Goal: Information Seeking & Learning: Check status

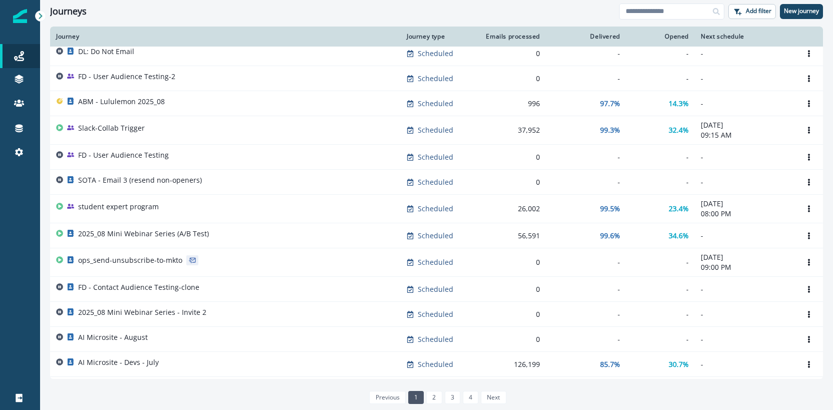
scroll to position [475, 0]
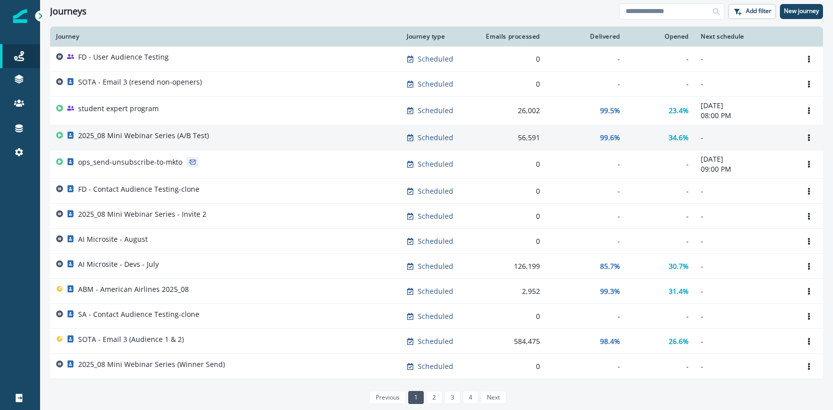
click at [143, 138] on p "2025_08 Mini Webinar Series (A/B Test)" at bounding box center [143, 136] width 131 height 10
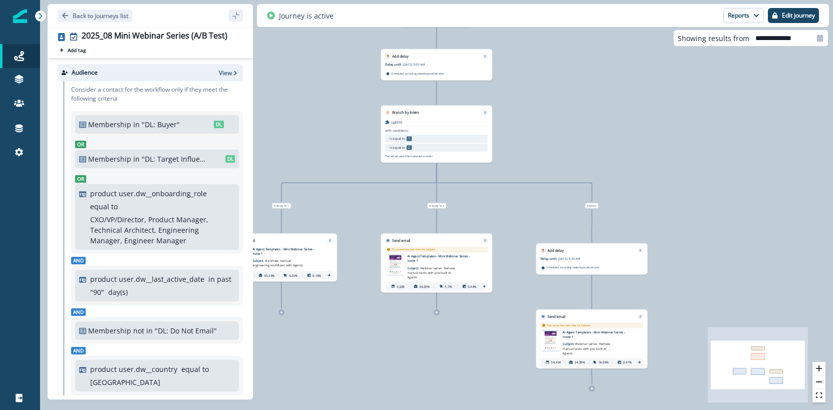
click at [38, 19] on icon at bounding box center [40, 16] width 7 height 7
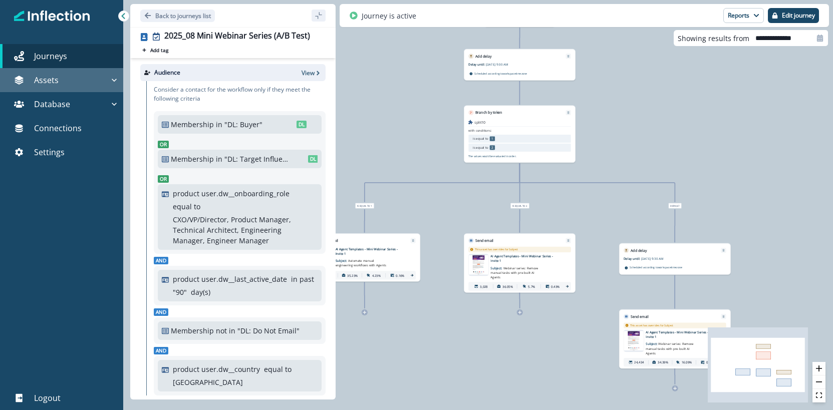
click at [39, 86] on button "Assets" at bounding box center [61, 80] width 123 height 24
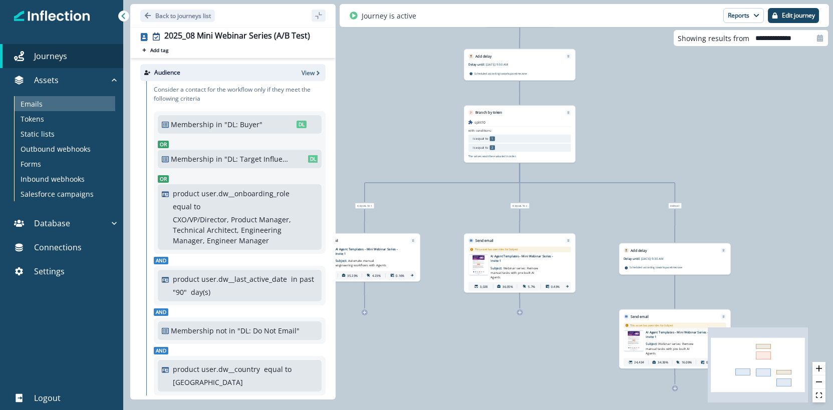
click at [53, 103] on div "Emails" at bounding box center [65, 103] width 101 height 15
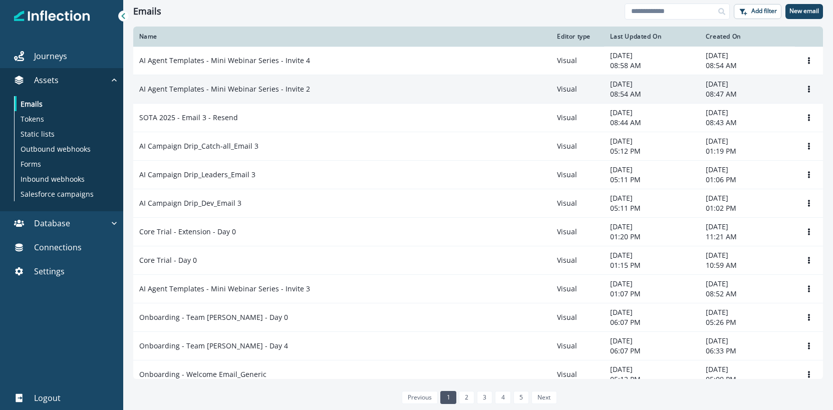
click at [273, 88] on p "AI Agent Templates - Mini Webinar Series - Invite 2" at bounding box center [224, 89] width 171 height 10
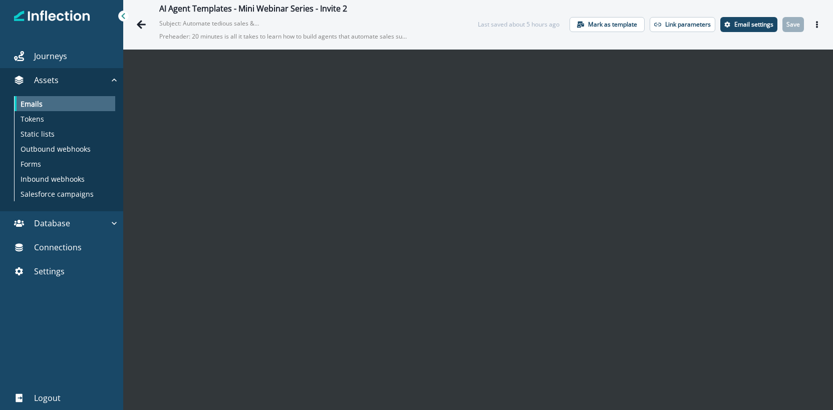
click at [27, 103] on p "Emails" at bounding box center [32, 104] width 22 height 11
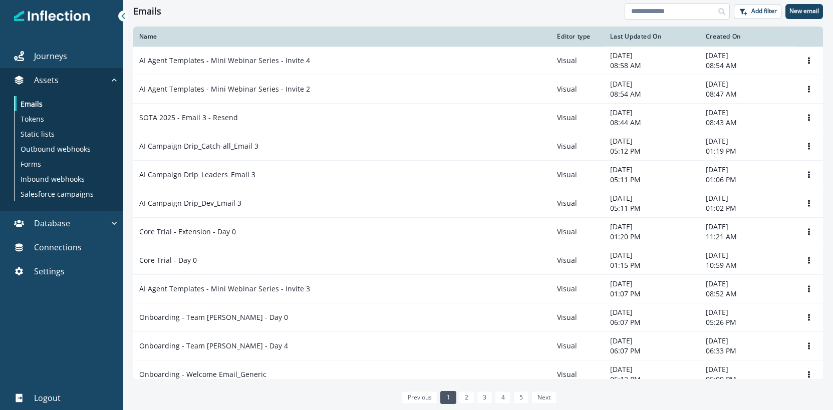
click at [665, 12] on input at bounding box center [676, 12] width 105 height 16
type input "****"
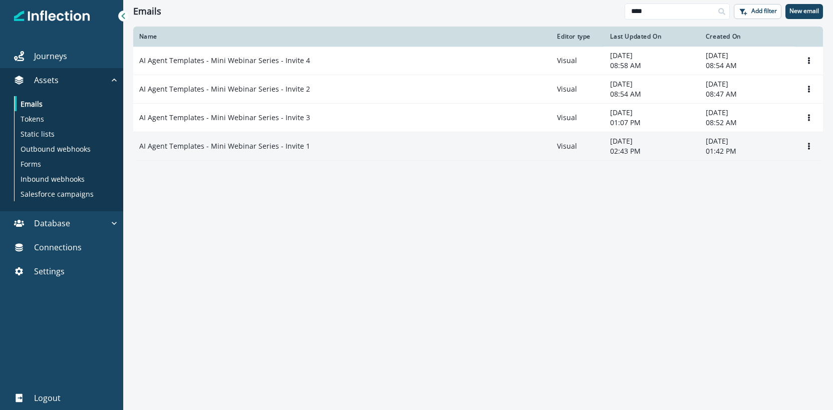
click at [241, 144] on p "AI Agent Templates - Mini Webinar Series - Invite 1" at bounding box center [224, 146] width 171 height 10
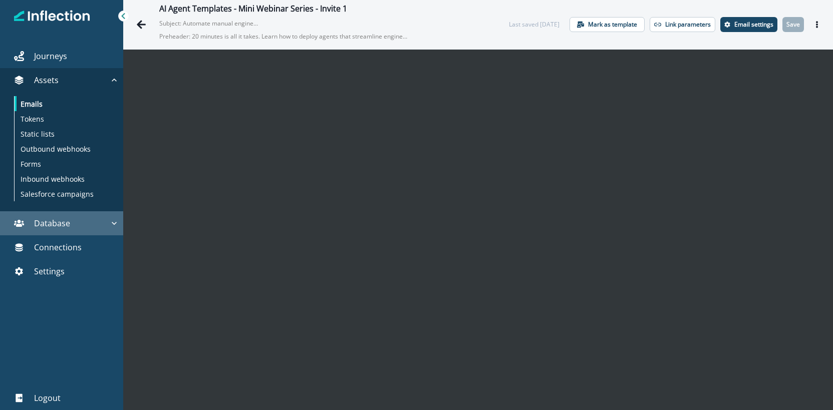
click at [60, 229] on button "Database" at bounding box center [61, 223] width 123 height 24
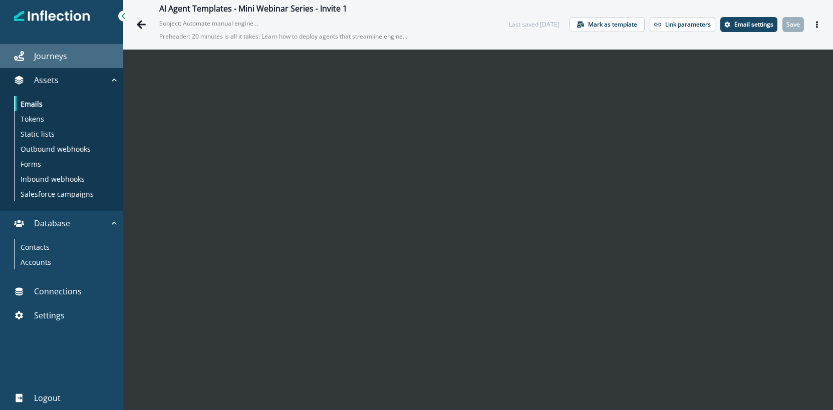
click at [60, 61] on p "Journeys" at bounding box center [50, 56] width 33 height 12
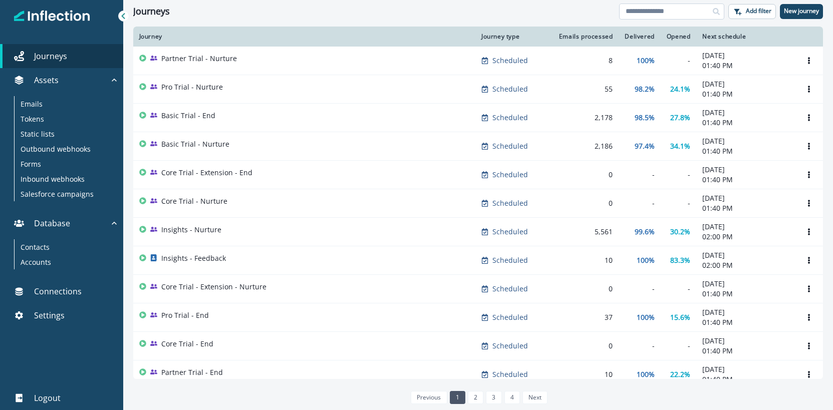
click at [657, 10] on input at bounding box center [671, 12] width 105 height 16
type input "****"
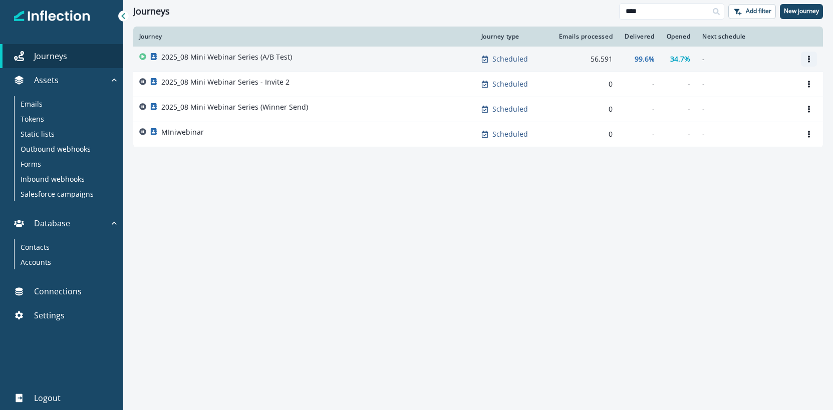
click at [810, 62] on icon "Options" at bounding box center [808, 59] width 7 height 7
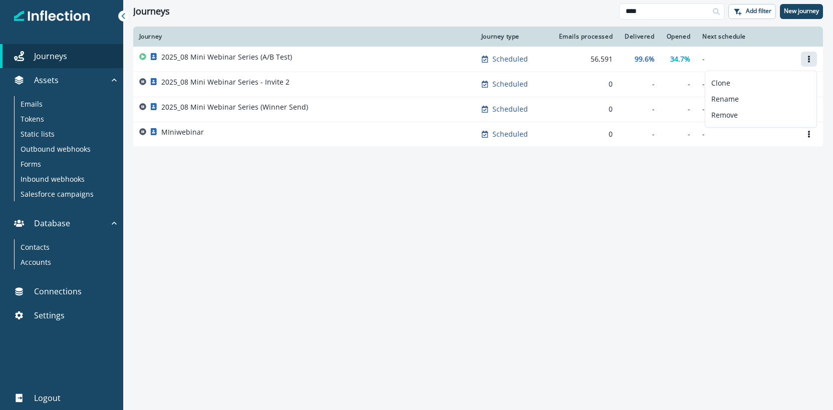
click at [697, 226] on div "Journey Journey type Emails processed Delivered Opened Next schedule 2025_08 Mi…" at bounding box center [478, 218] width 710 height 383
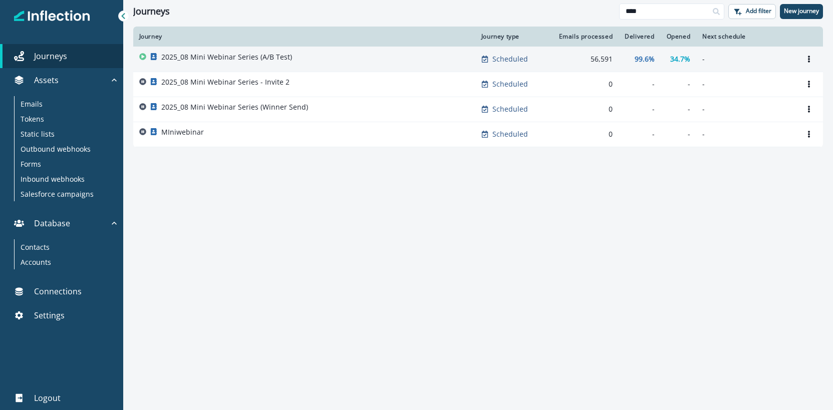
click at [425, 53] on div "2025_08 Mini Webinar Series (A/B Test)" at bounding box center [304, 59] width 330 height 14
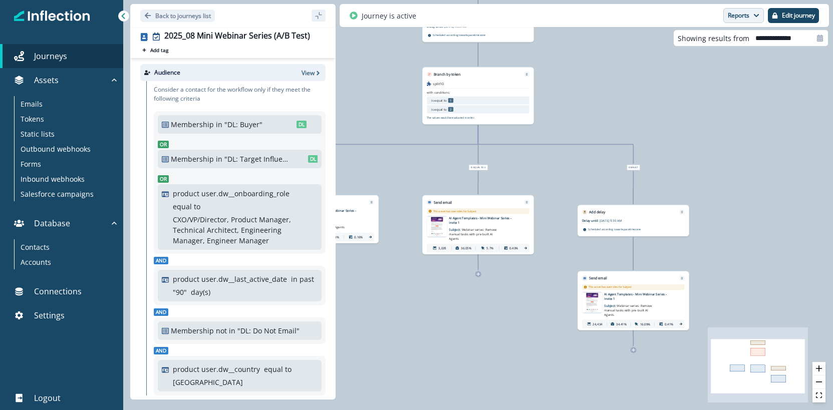
click at [745, 13] on button "Reports" at bounding box center [743, 15] width 41 height 15
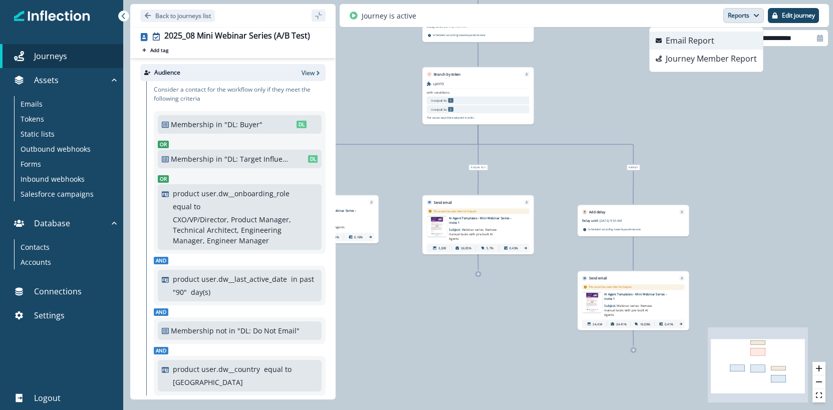
click at [725, 42] on button "Email Report" at bounding box center [705, 41] width 113 height 18
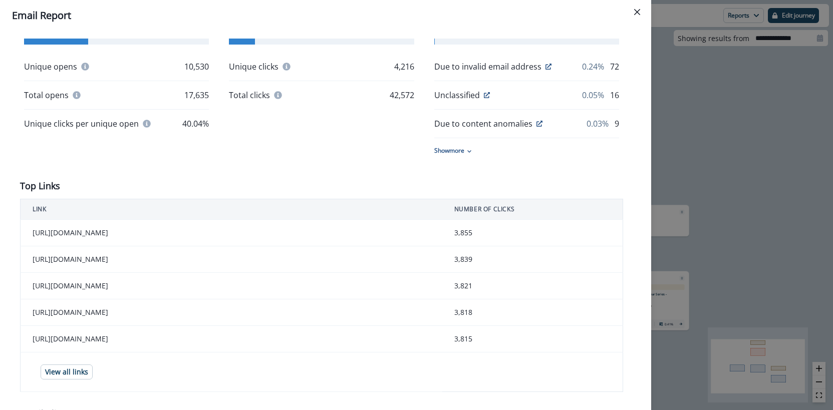
scroll to position [331, 0]
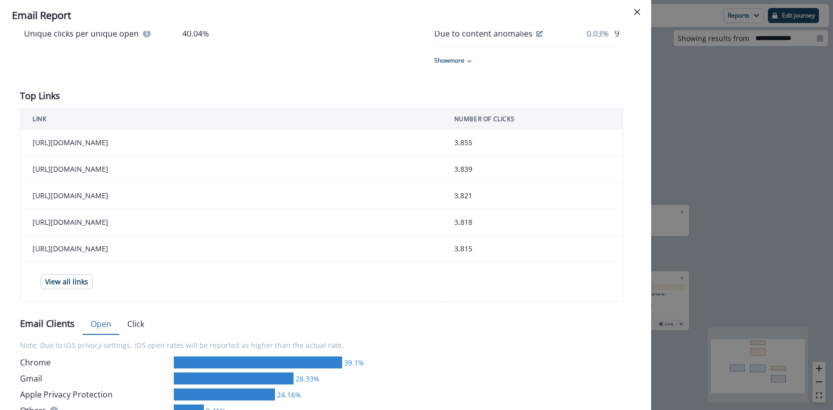
click at [269, 178] on td "[URL][DOMAIN_NAME]" at bounding box center [232, 169] width 422 height 27
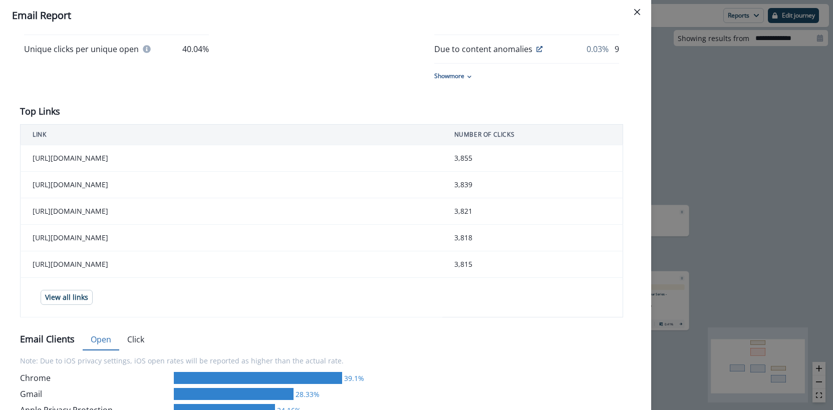
scroll to position [316, 0]
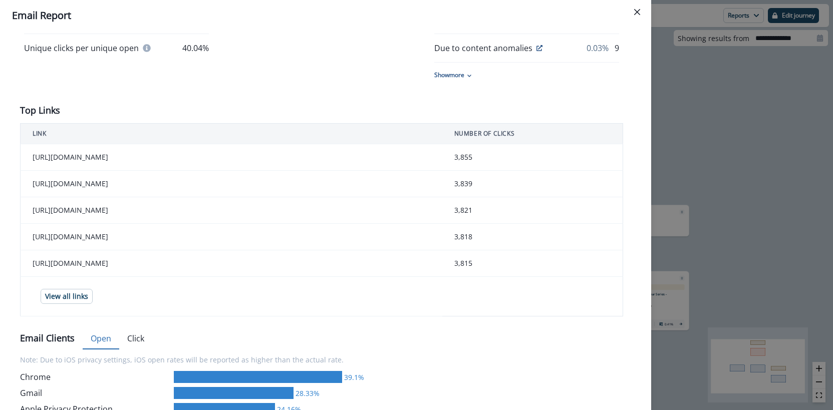
copy td "[URL][DOMAIN_NAME]"
drag, startPoint x: 276, startPoint y: 197, endPoint x: 35, endPoint y: 184, distance: 242.2
click at [35, 184] on td "[URL][DOMAIN_NAME]" at bounding box center [232, 184] width 422 height 27
drag, startPoint x: 269, startPoint y: 229, endPoint x: 33, endPoint y: 221, distance: 237.0
click at [33, 221] on td "[URL][DOMAIN_NAME]" at bounding box center [232, 210] width 422 height 27
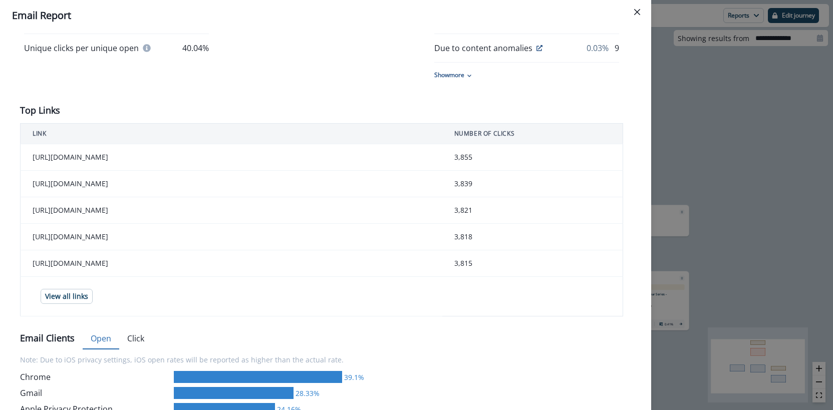
copy td "[URL][DOMAIN_NAME]"
drag, startPoint x: 280, startPoint y: 294, endPoint x: 33, endPoint y: 286, distance: 247.5
click at [33, 277] on td "[URL][DOMAIN_NAME]" at bounding box center [232, 263] width 422 height 27
copy td "[URL][DOMAIN_NAME]"
click at [554, 316] on table "LINK NUMBER OF CLICKS [URL][DOMAIN_NAME] 3,855 [URL][DOMAIN_NAME] 3,839 [URL][D…" at bounding box center [321, 219] width 603 height 193
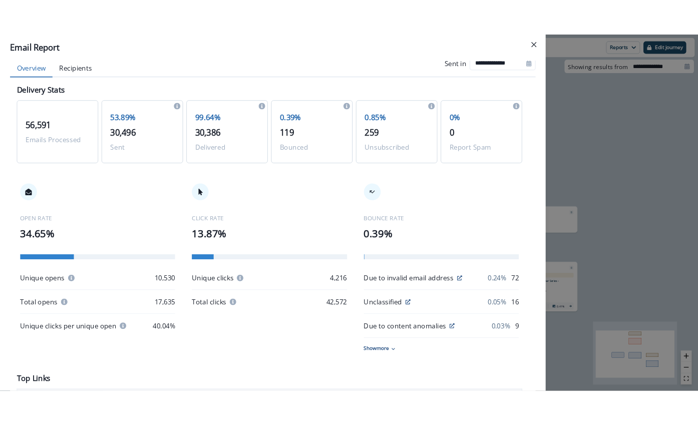
scroll to position [0, 0]
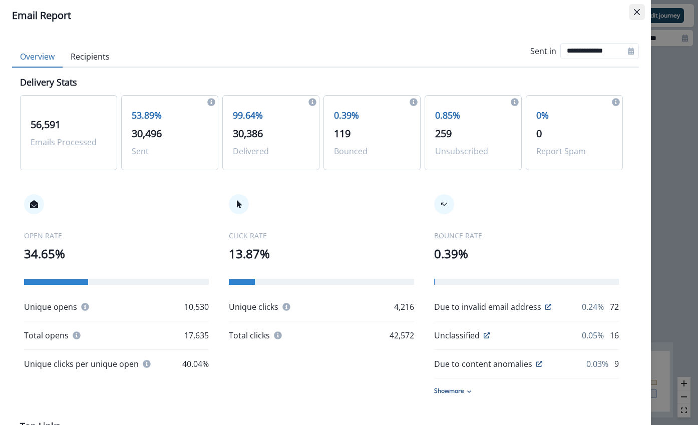
click at [640, 11] on button "Close" at bounding box center [637, 12] width 16 height 16
